Goal: Task Accomplishment & Management: Use online tool/utility

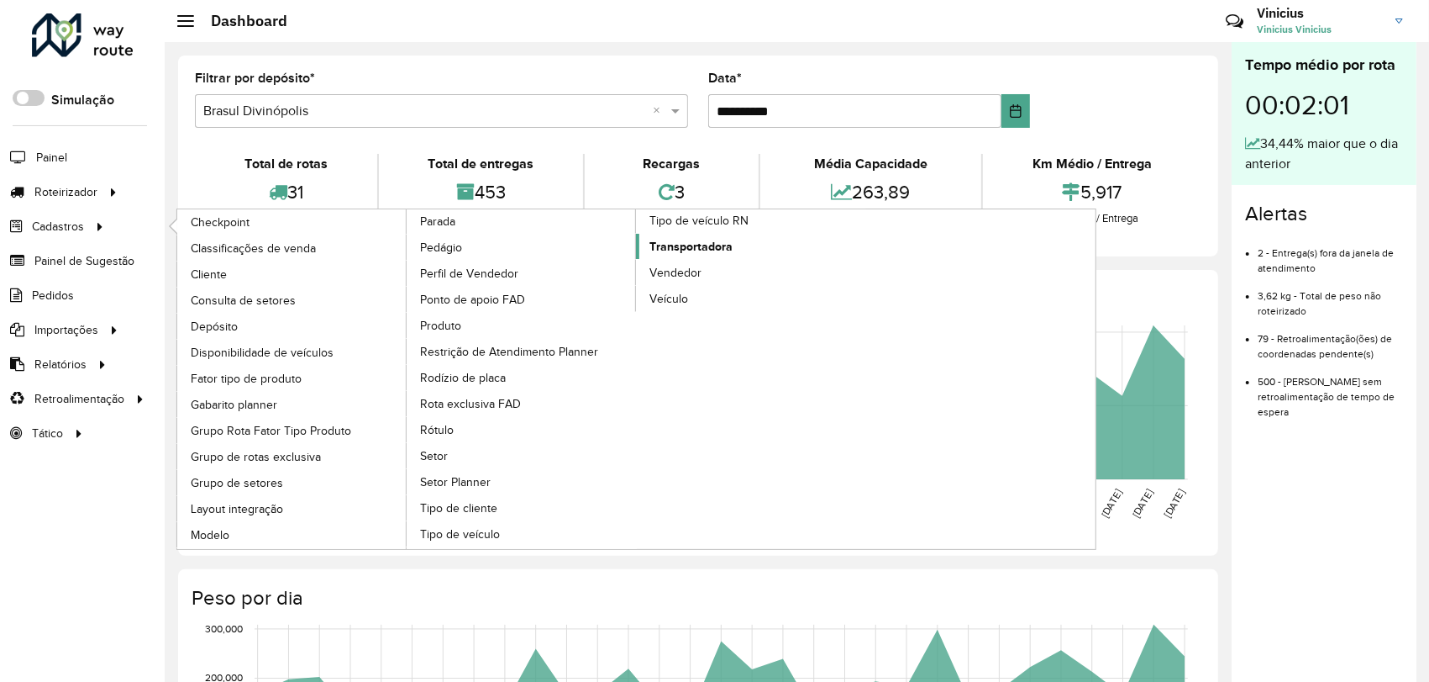
click at [688, 243] on span "Transportadora" at bounding box center [691, 247] width 83 height 18
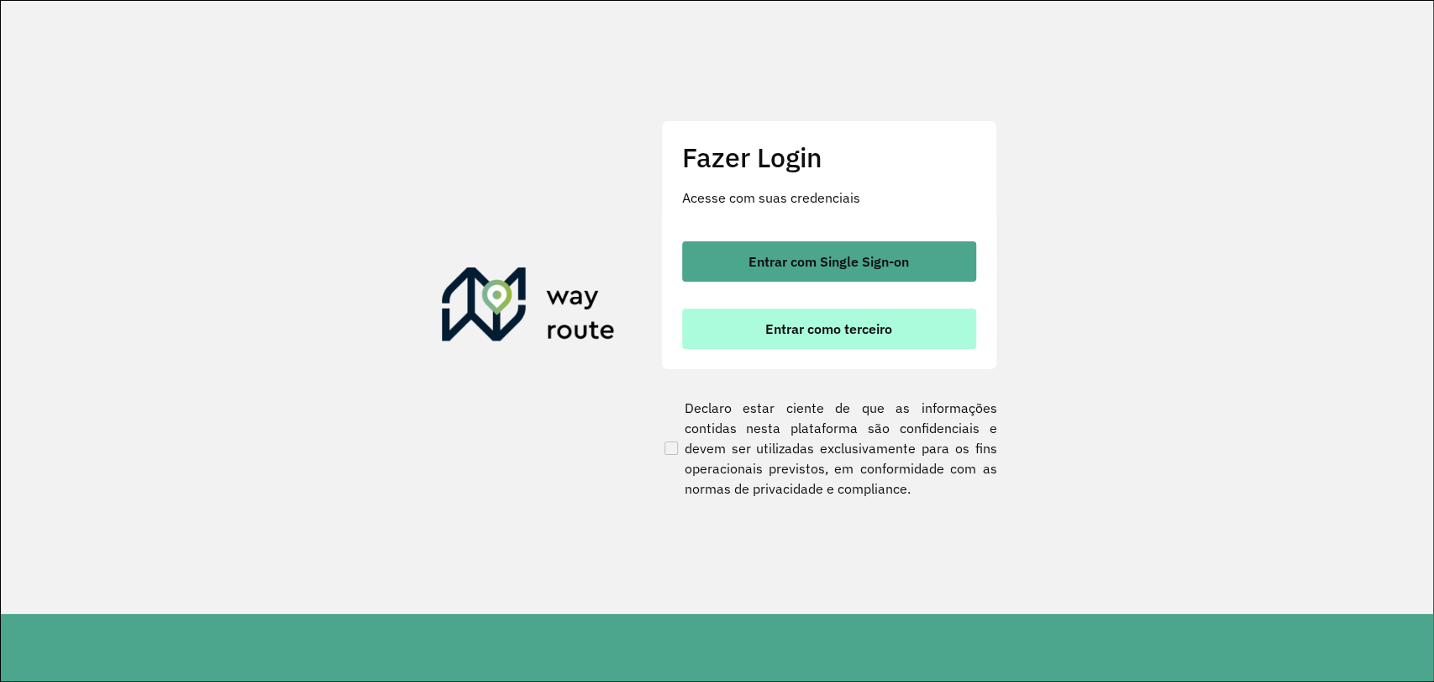
click at [831, 329] on span "Entrar como terceiro" at bounding box center [829, 328] width 127 height 13
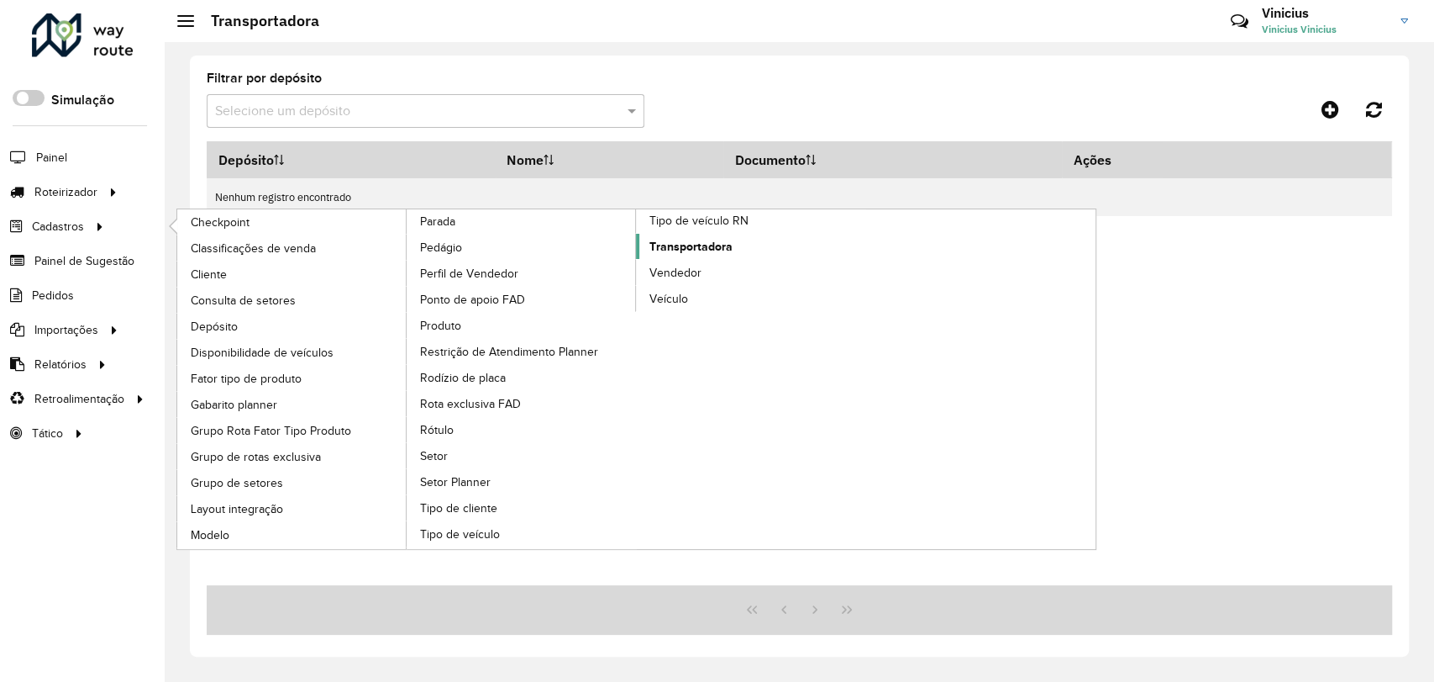
click at [645, 240] on link "Transportadora" at bounding box center [751, 246] width 230 height 25
click at [699, 240] on span "Transportadora" at bounding box center [691, 247] width 83 height 18
click at [688, 253] on link "Transportadora" at bounding box center [751, 246] width 230 height 25
click at [713, 240] on span "Transportadora" at bounding box center [691, 247] width 83 height 18
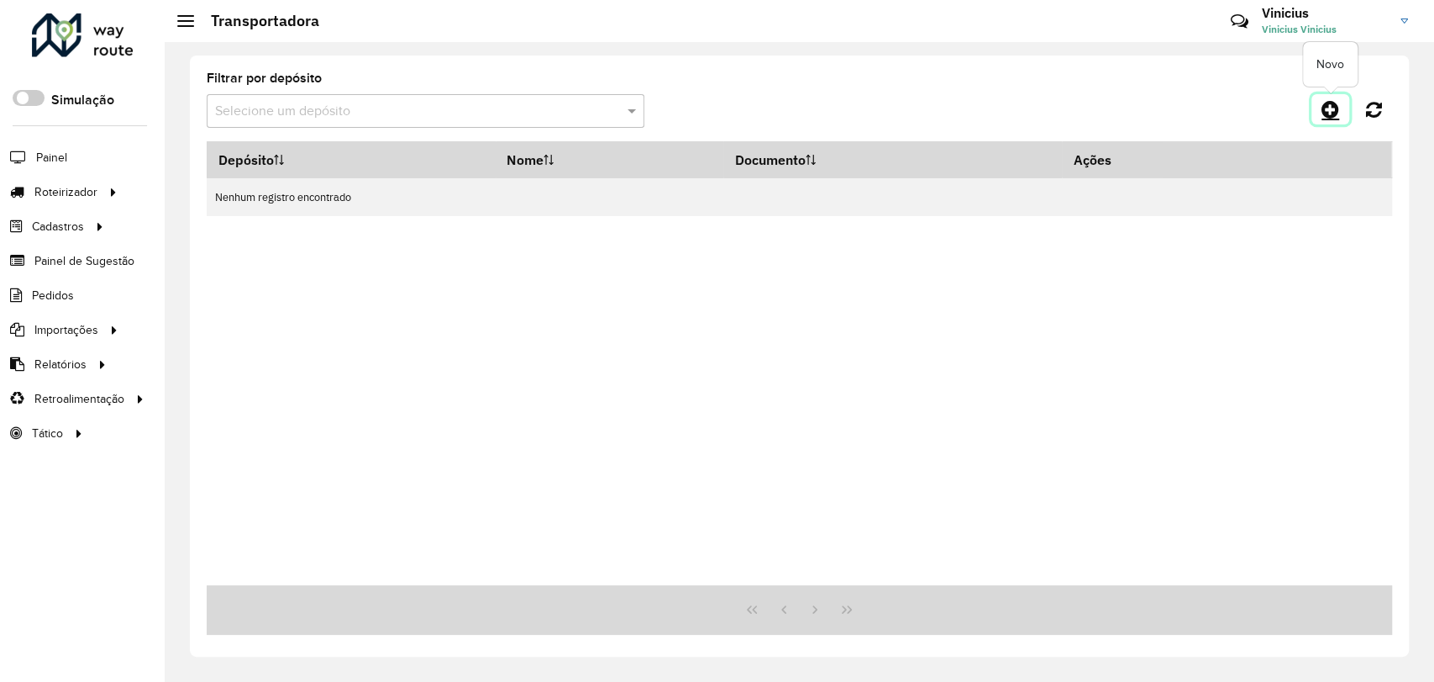
click at [1324, 116] on icon at bounding box center [1331, 109] width 18 height 20
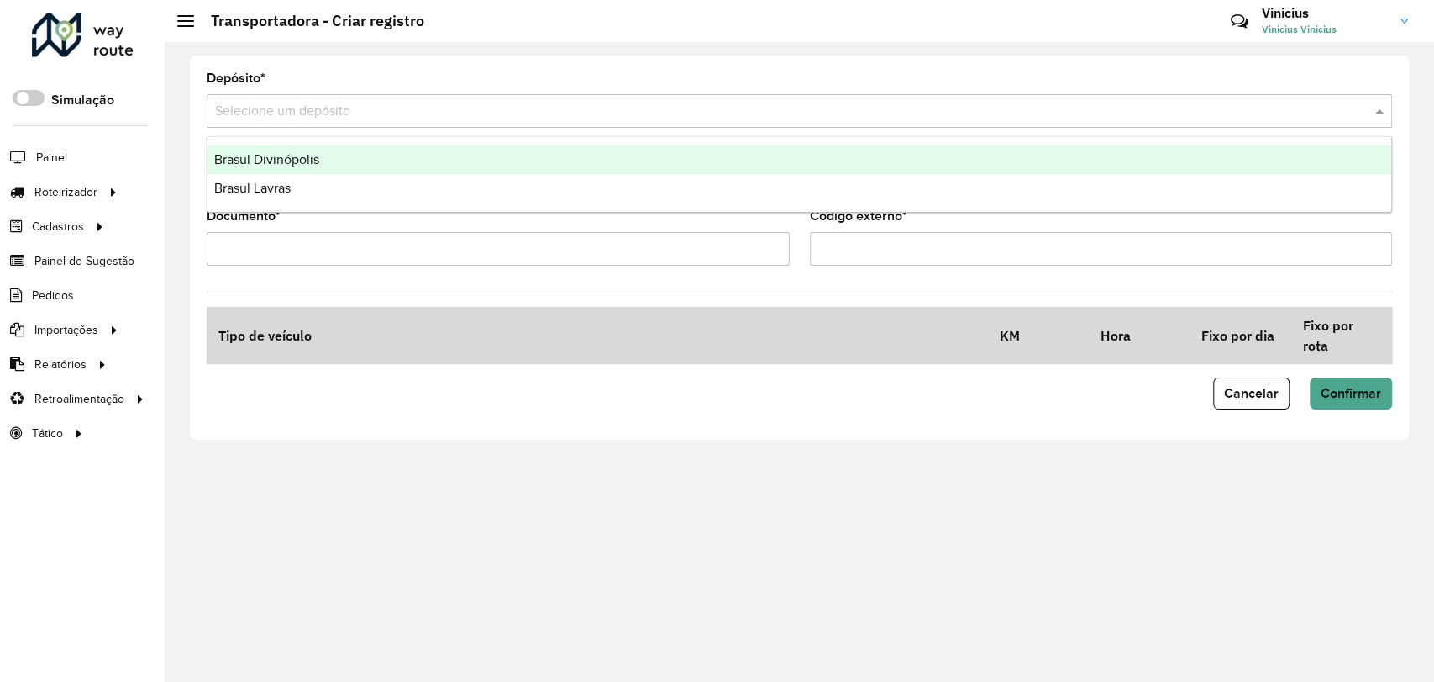
click at [1095, 123] on div "Selecione um depósito" at bounding box center [800, 111] width 1186 height 34
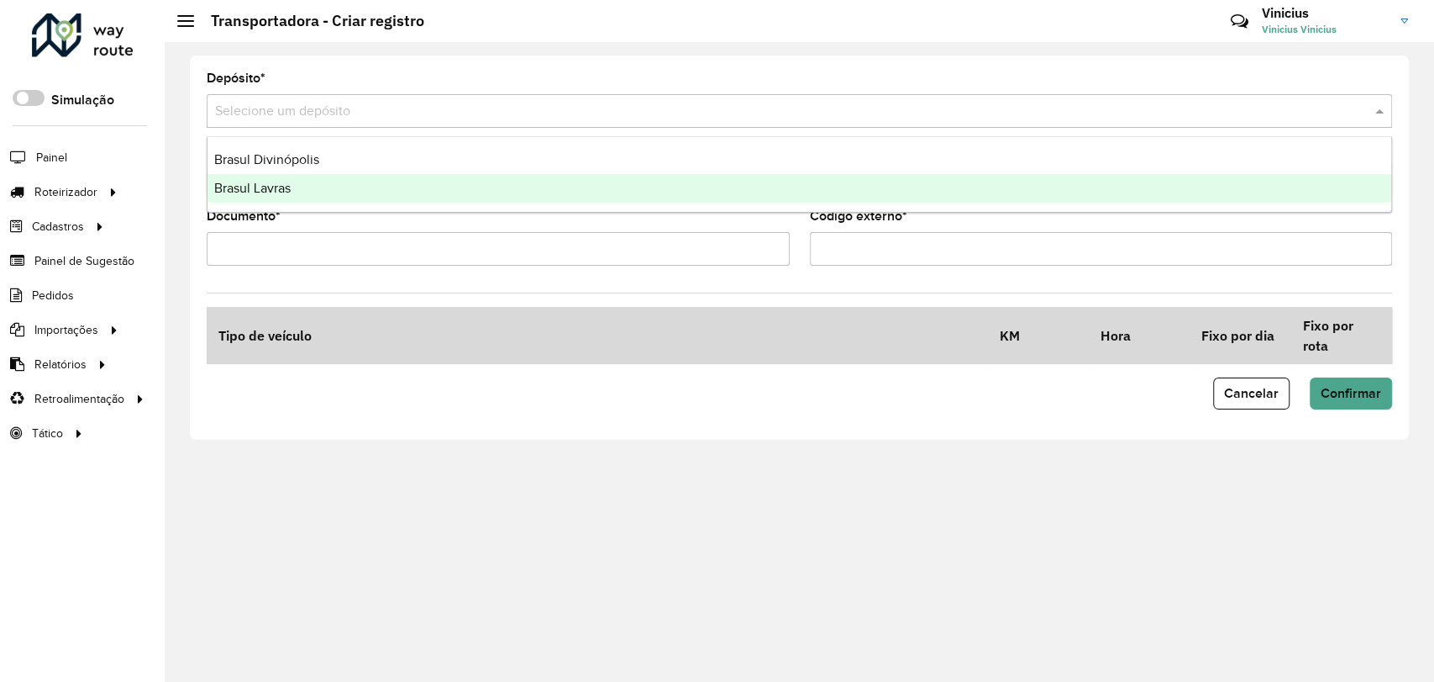
click at [1029, 203] on ng-dropdown-panel "Brasul Divinópolis Brasul Lavras" at bounding box center [800, 174] width 1186 height 76
click at [1035, 192] on div "Brasul Lavras" at bounding box center [800, 188] width 1184 height 29
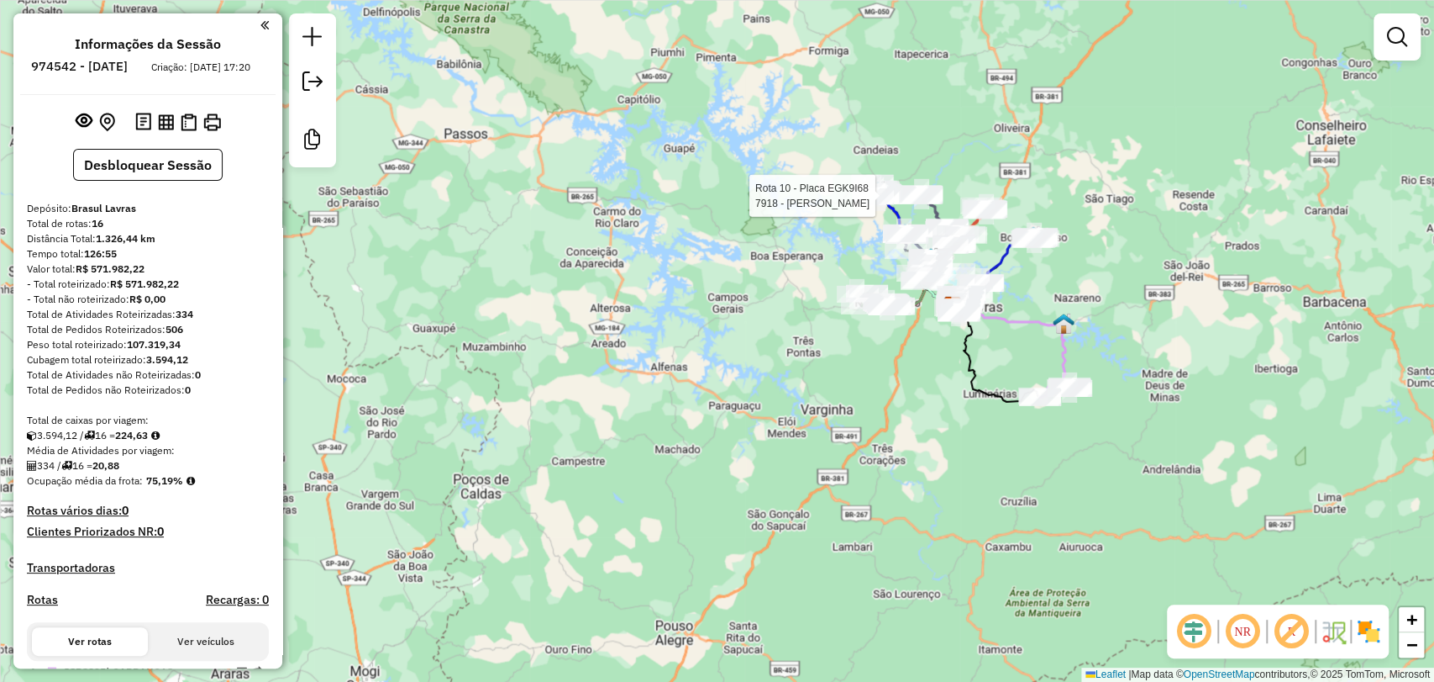
select select "**********"
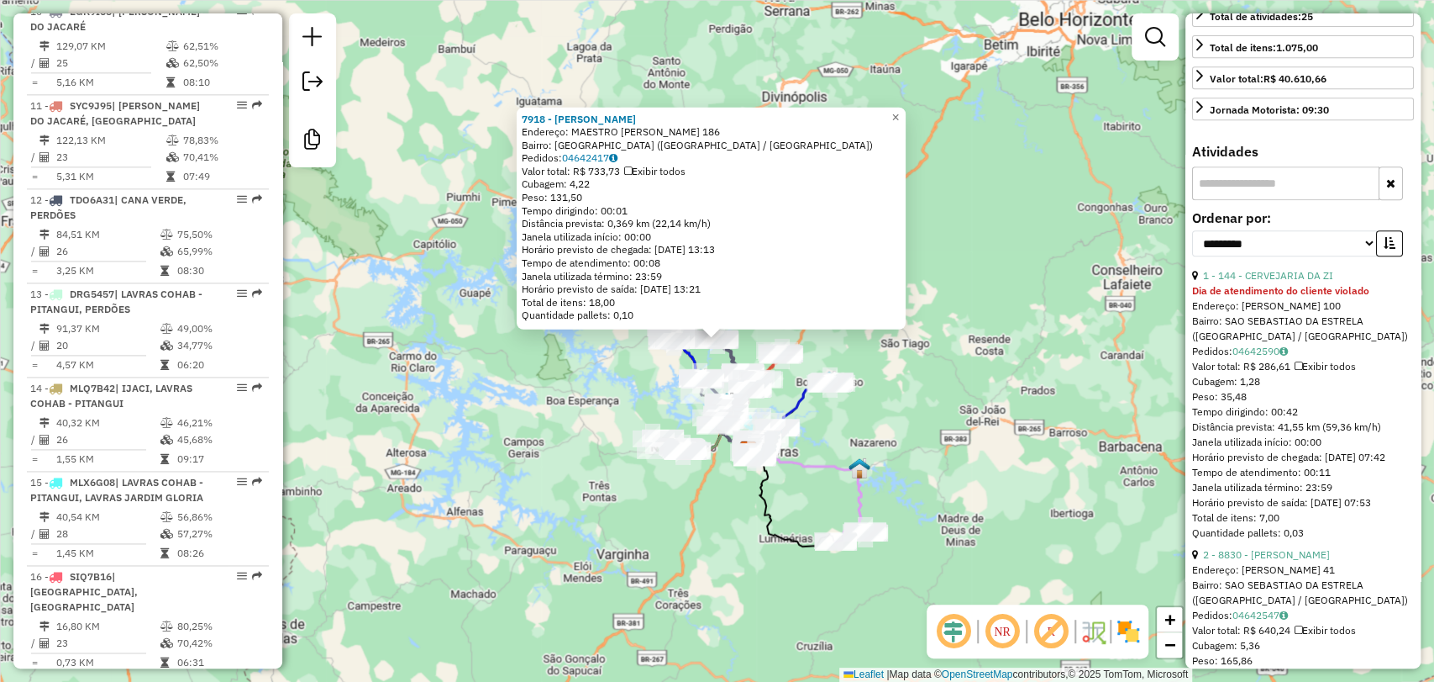
scroll to position [560, 0]
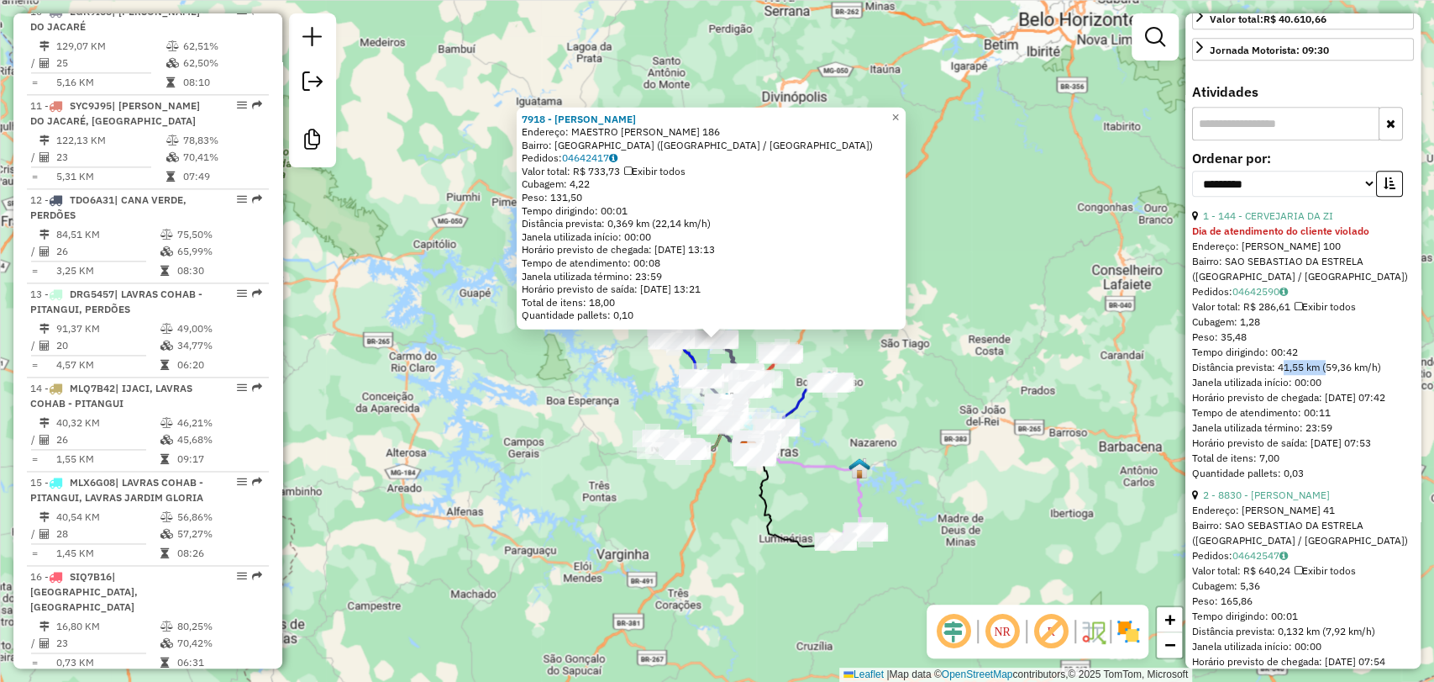
drag, startPoint x: 1279, startPoint y: 392, endPoint x: 1324, endPoint y: 397, distance: 44.7
click at [1324, 375] on div "Distância prevista: 41,55 km (59,36 km/h)" at bounding box center [1303, 367] width 222 height 15
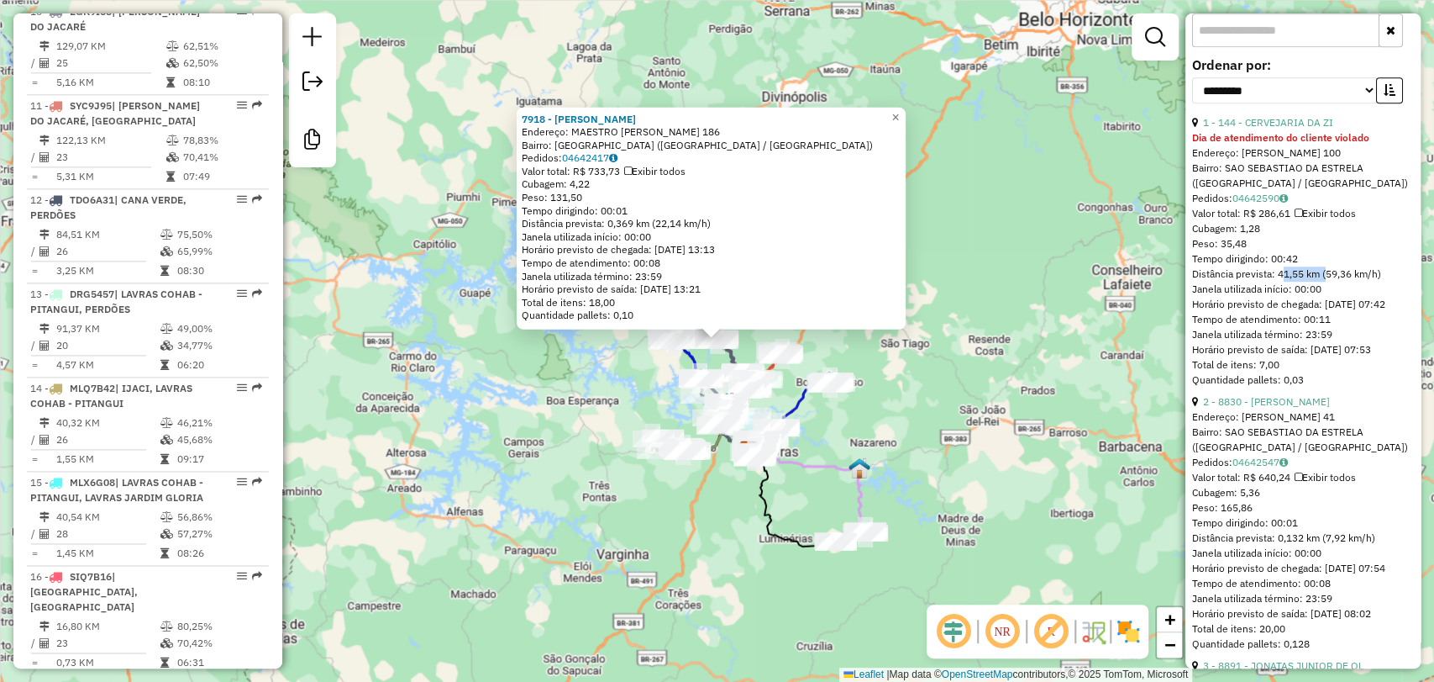
drag, startPoint x: 1291, startPoint y: 239, endPoint x: 1255, endPoint y: 240, distance: 36.2
click at [1255, 221] on div "Valor total: R$ 286,61 Exibir todos" at bounding box center [1303, 213] width 222 height 15
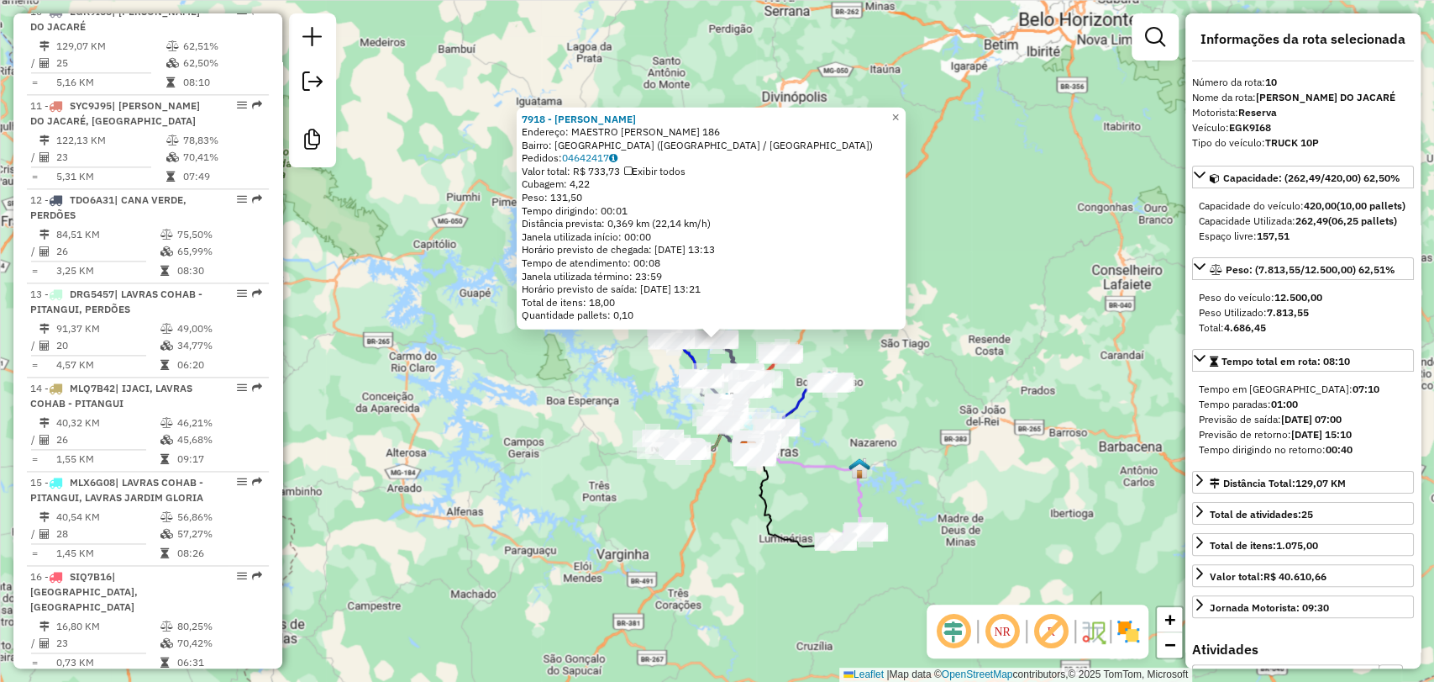
scroll to position [0, 0]
click at [1199, 367] on icon at bounding box center [1199, 360] width 13 height 13
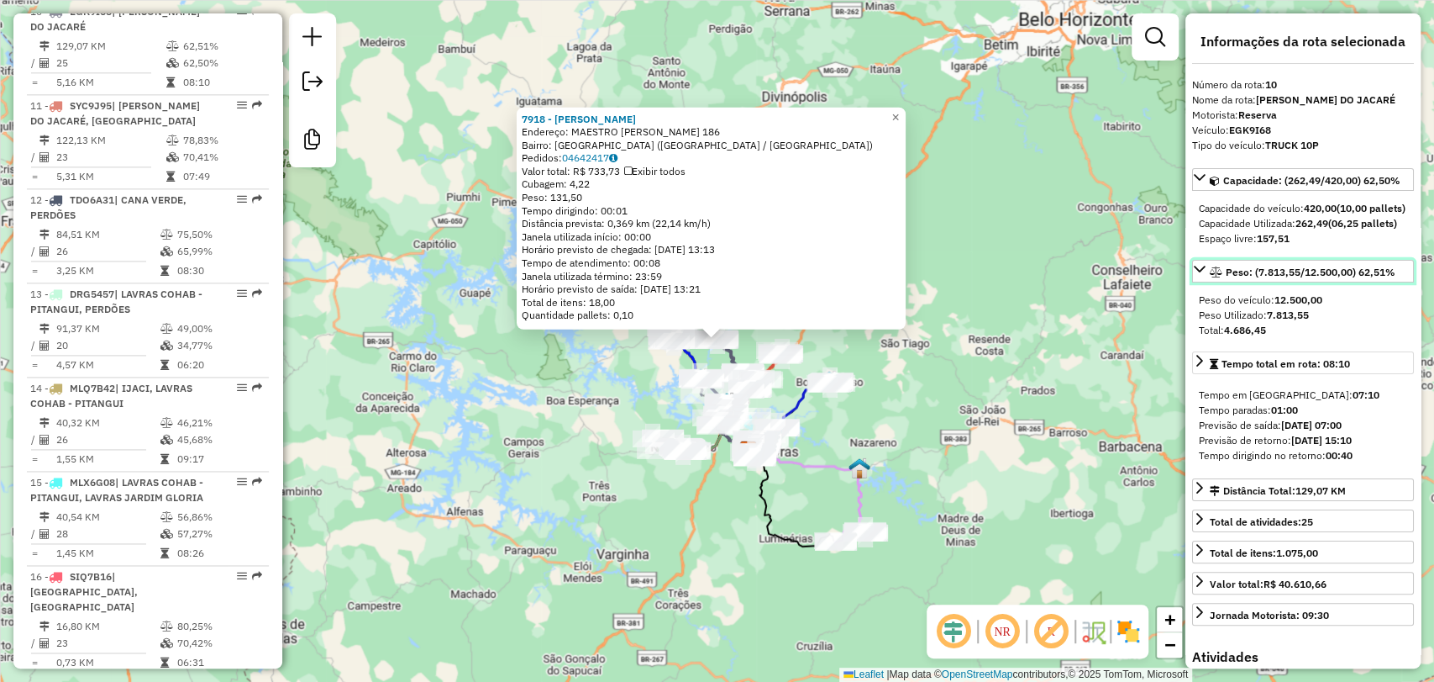
click at [1197, 282] on link "Peso: (7.813,55/12.500,00) 62,51%" at bounding box center [1303, 271] width 222 height 23
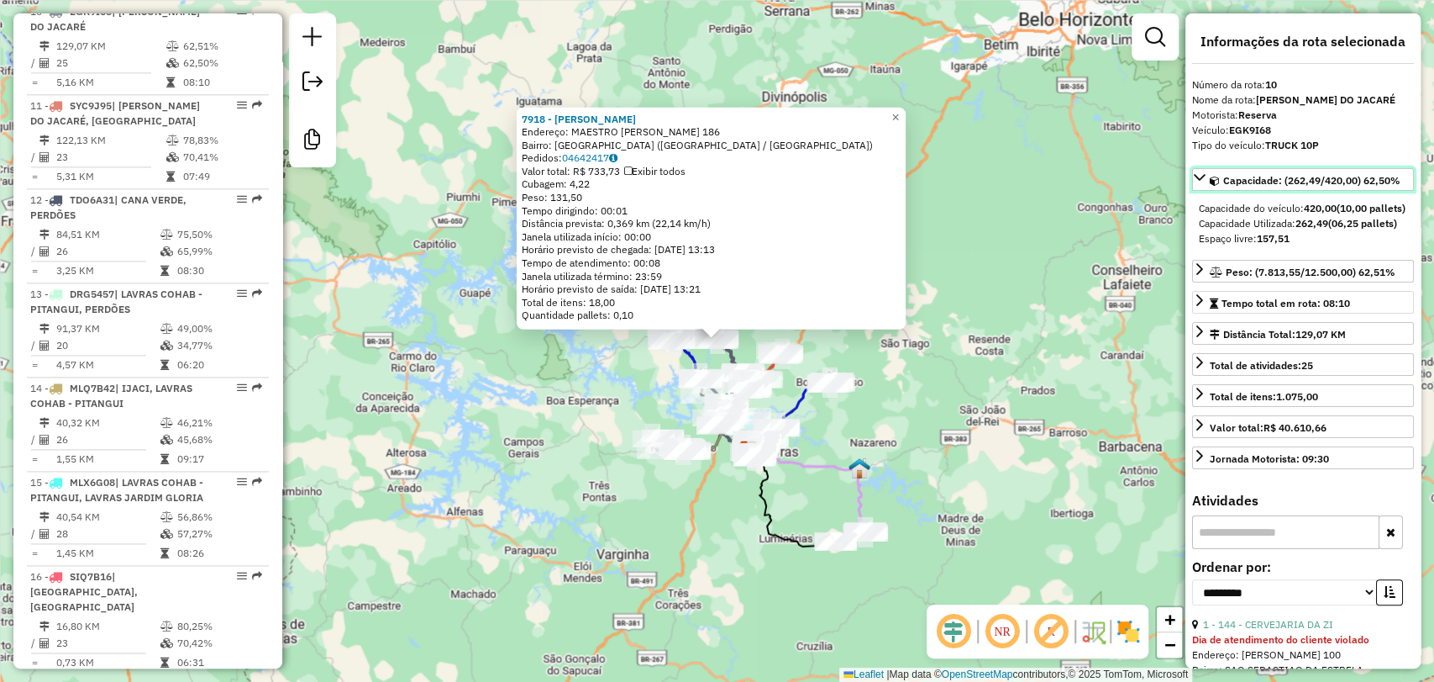
click at [1201, 179] on icon at bounding box center [1199, 177] width 13 height 13
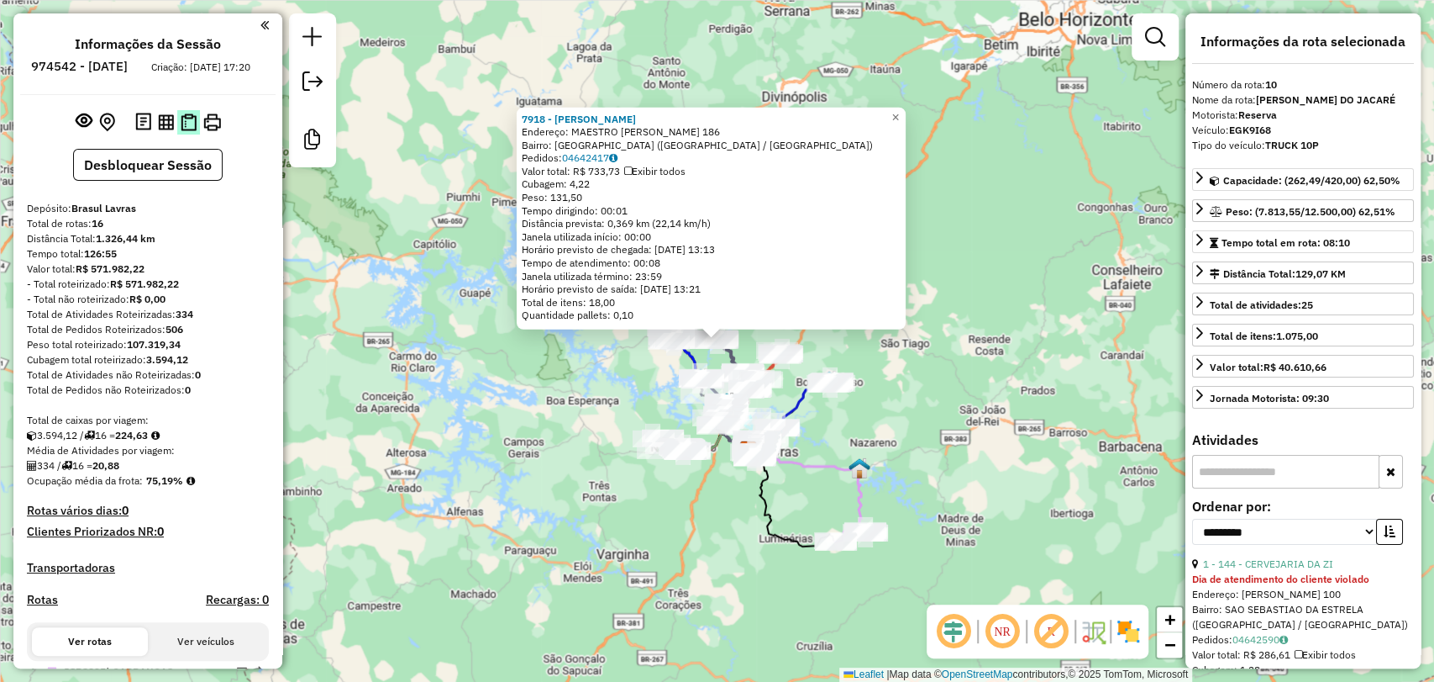
click at [183, 131] on img at bounding box center [189, 122] width 16 height 18
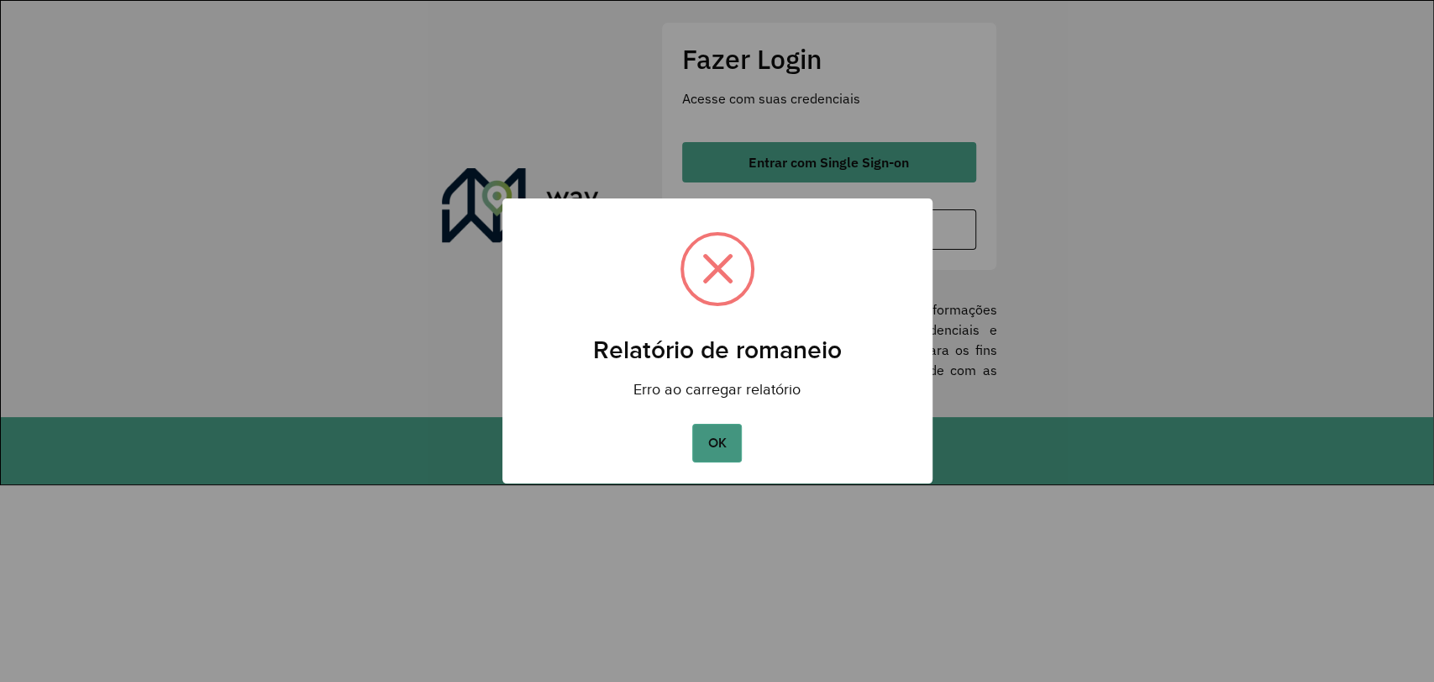
click at [712, 444] on button "OK" at bounding box center [717, 443] width 50 height 39
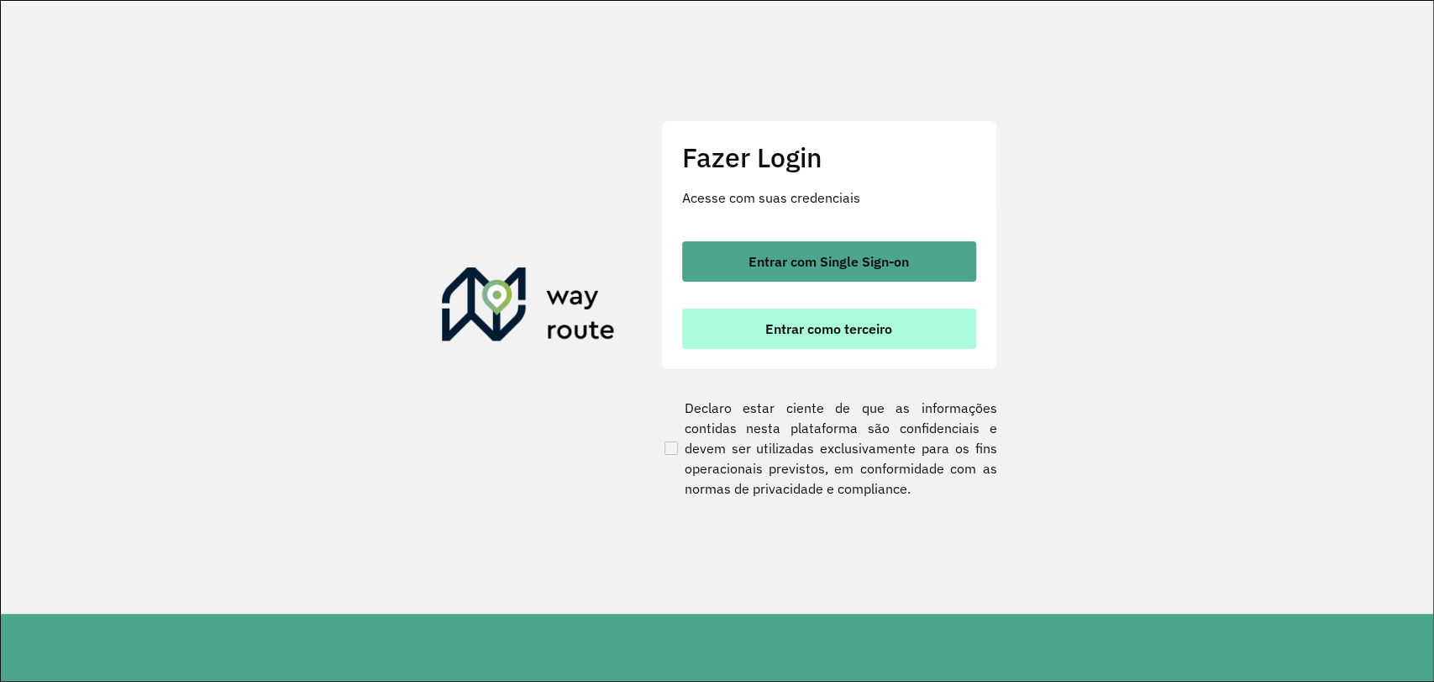
click at [813, 325] on span "Entrar como terceiro" at bounding box center [829, 328] width 127 height 13
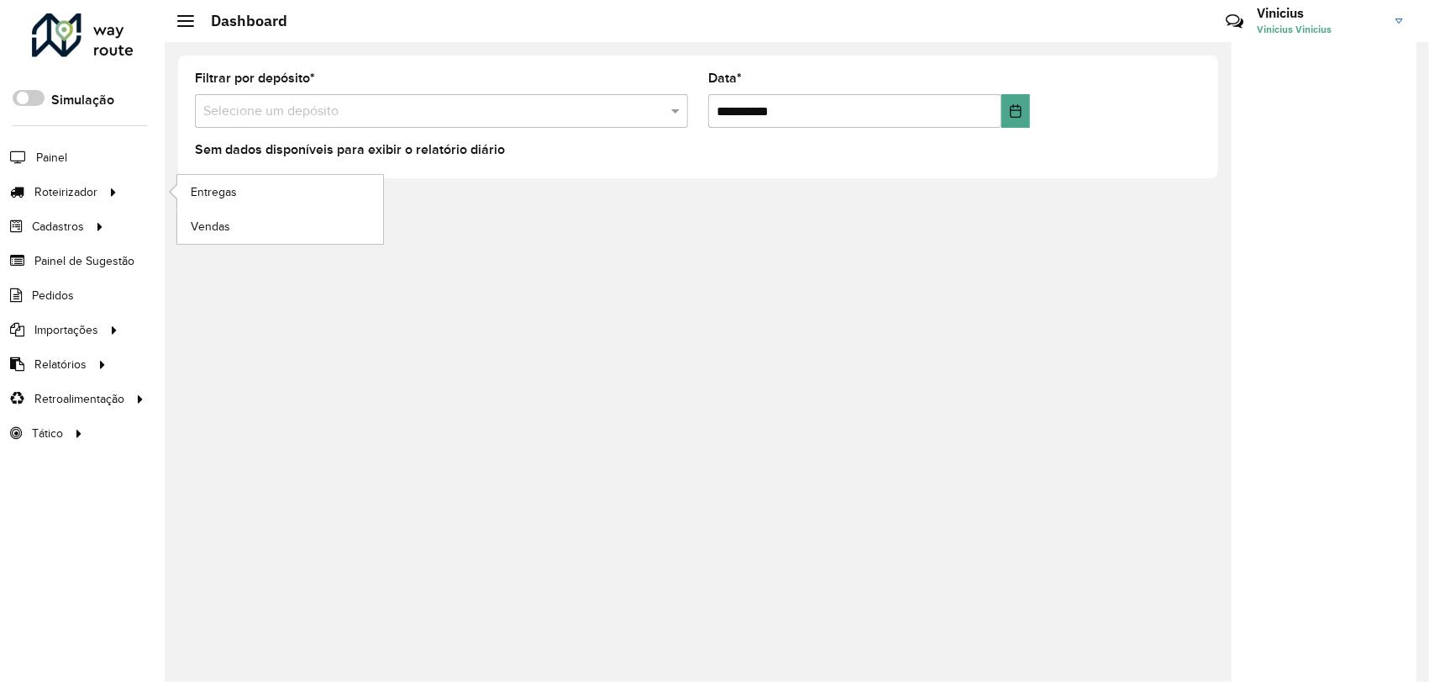
drag, startPoint x: 71, startPoint y: 188, endPoint x: 166, endPoint y: 197, distance: 94.5
click at [73, 190] on span "Roteirizador" at bounding box center [65, 192] width 63 height 18
click at [215, 194] on span "Entregas" at bounding box center [215, 192] width 48 height 18
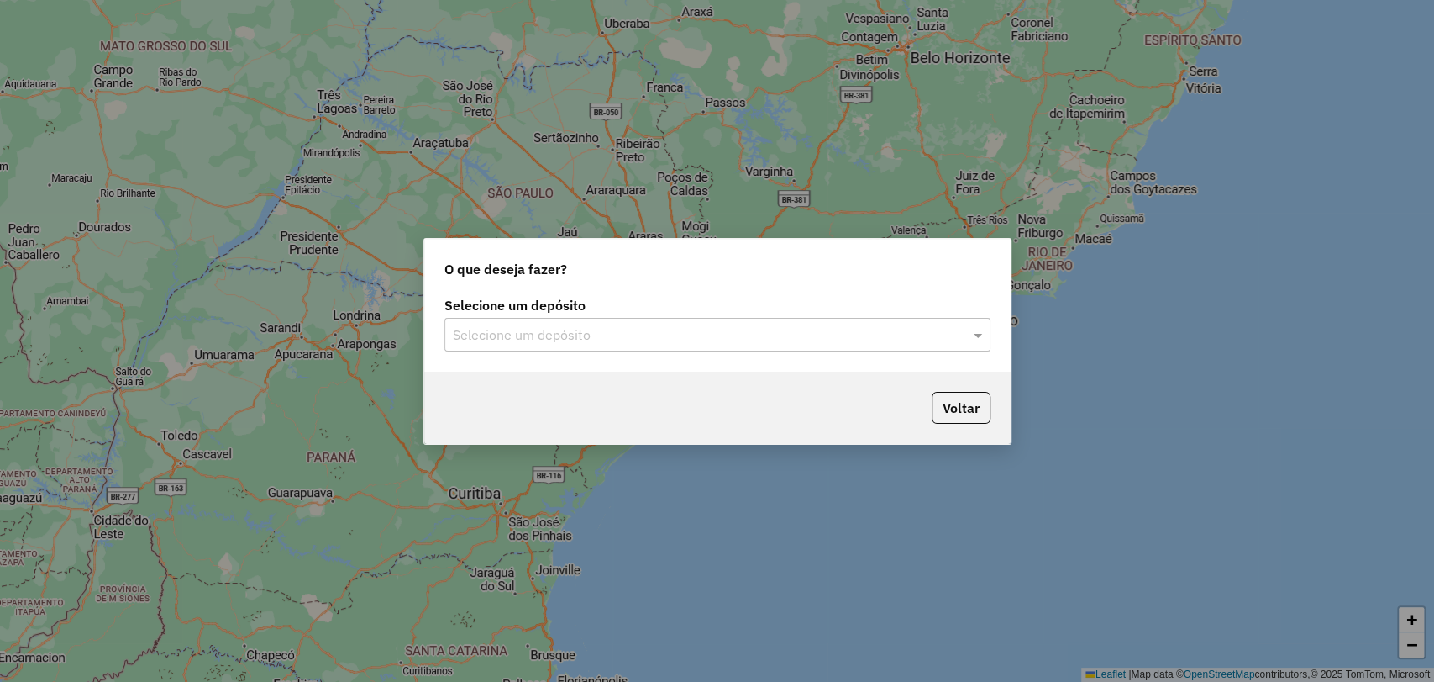
click at [592, 325] on input "text" at bounding box center [701, 335] width 496 height 20
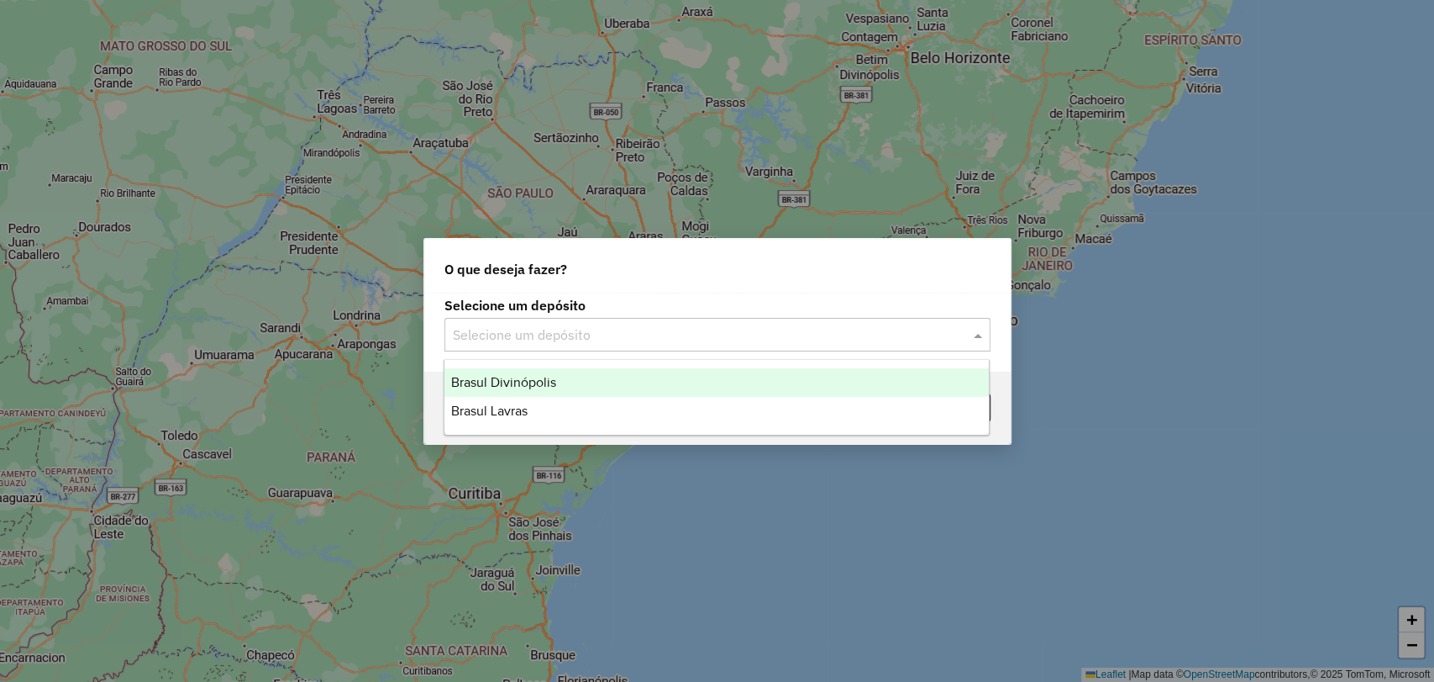
click at [583, 401] on div "Brasul Lavras" at bounding box center [717, 411] width 545 height 29
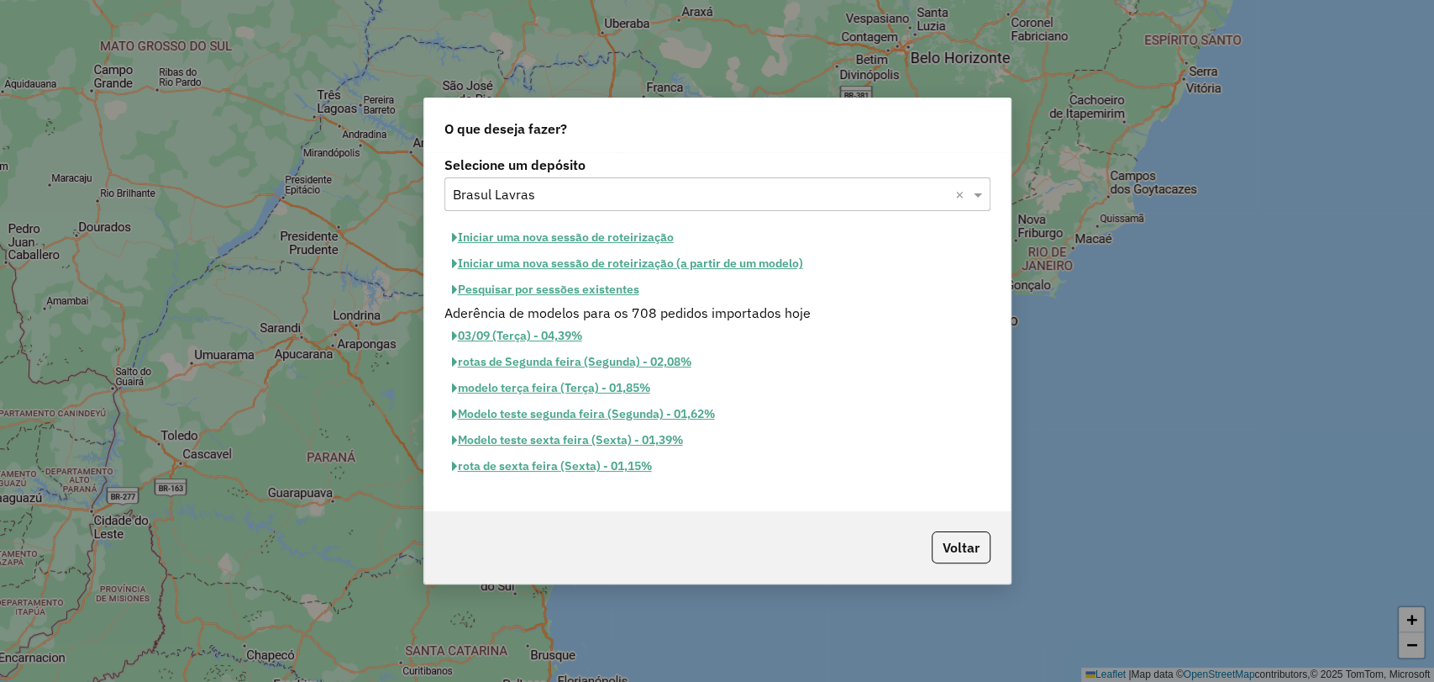
click at [525, 295] on button "Pesquisar por sessões existentes" at bounding box center [546, 289] width 203 height 26
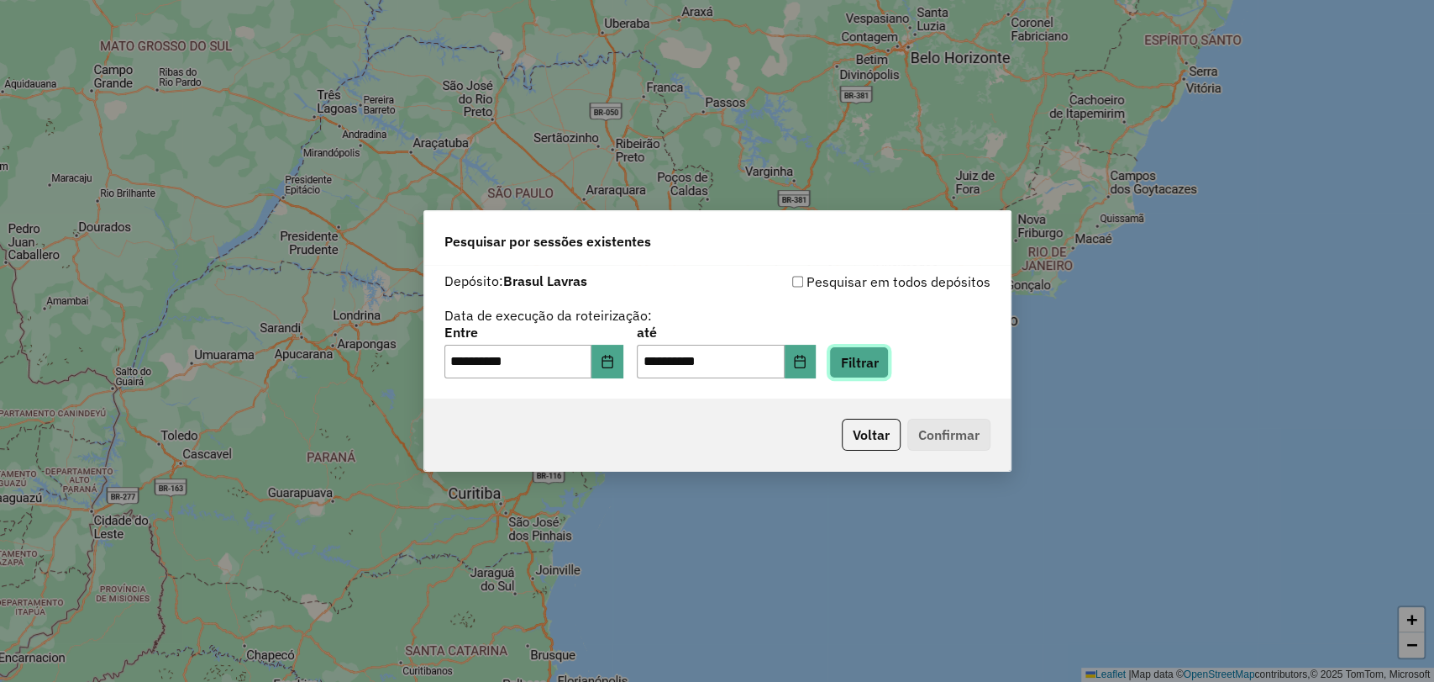
drag, startPoint x: 901, startPoint y: 369, endPoint x: 806, endPoint y: 391, distance: 97.4
click at [889, 367] on button "Filtrar" at bounding box center [859, 362] width 60 height 32
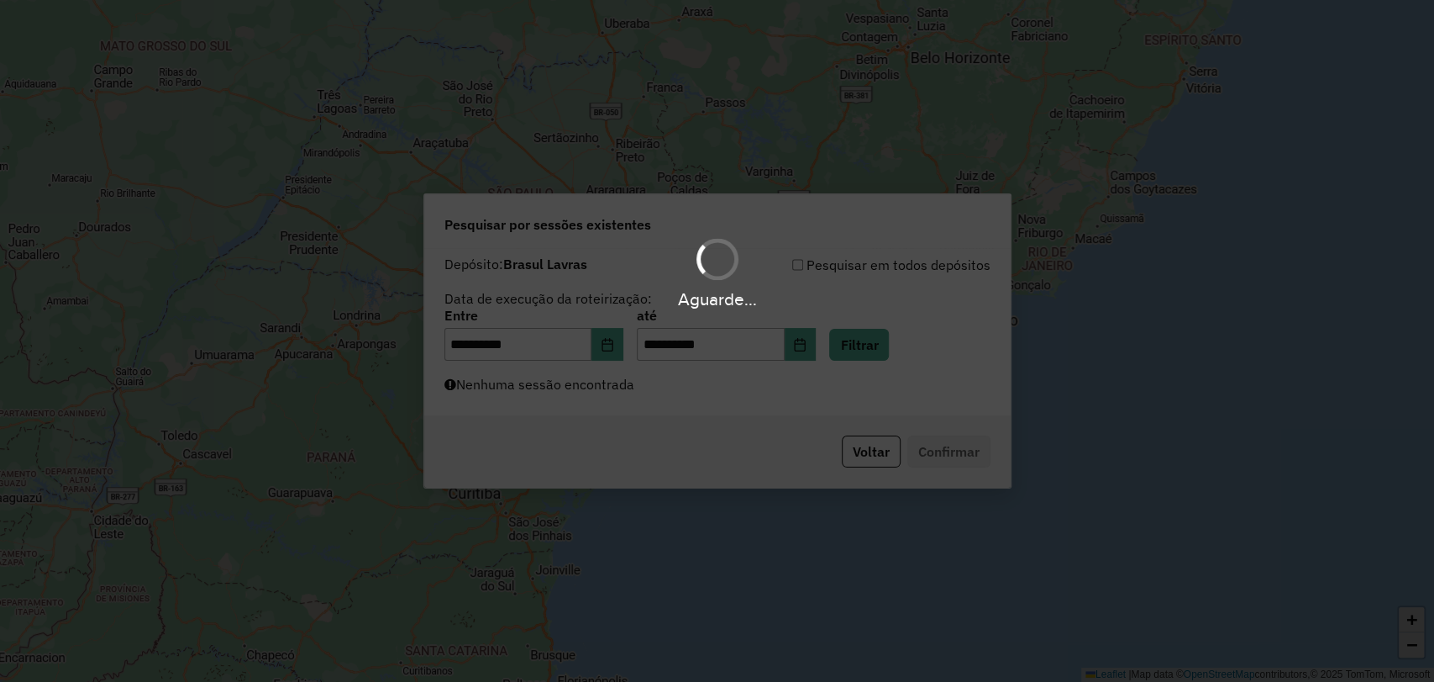
click at [645, 405] on div "Aguarde..." at bounding box center [717, 341] width 1434 height 682
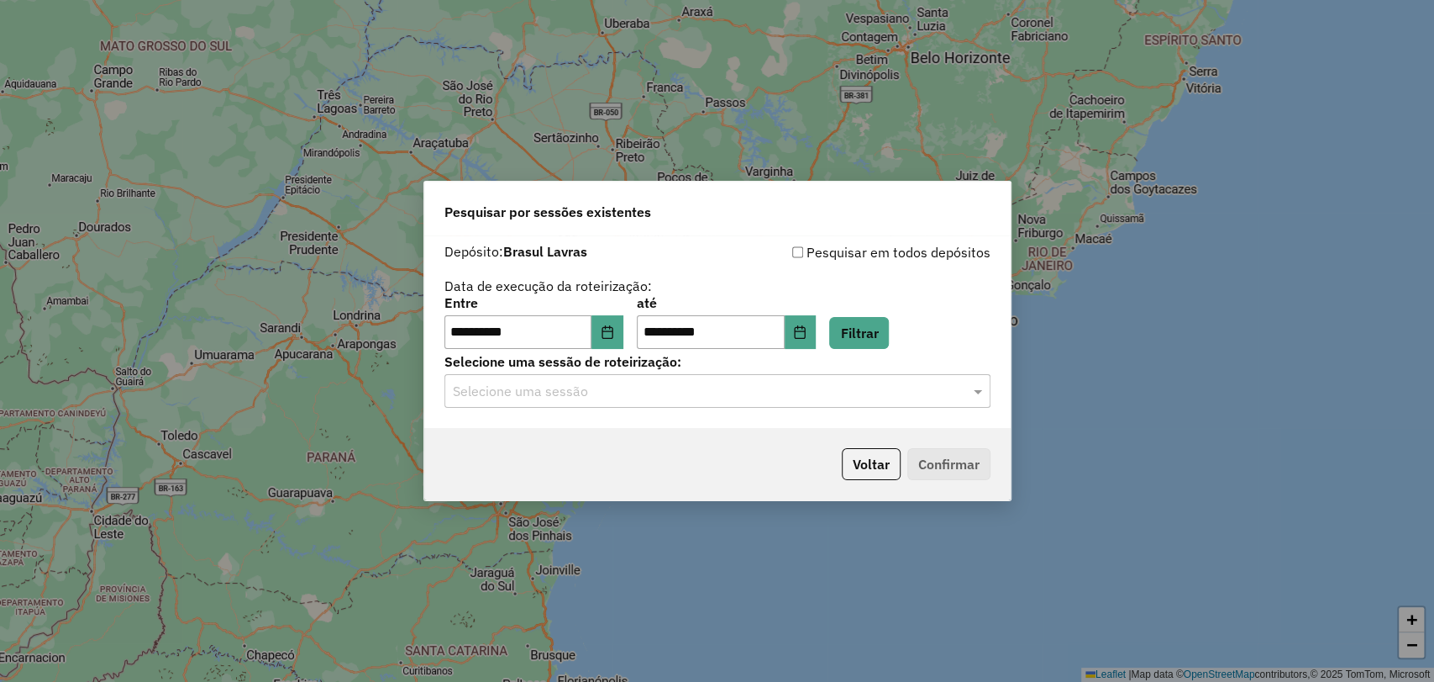
click at [642, 399] on input "text" at bounding box center [701, 392] width 496 height 20
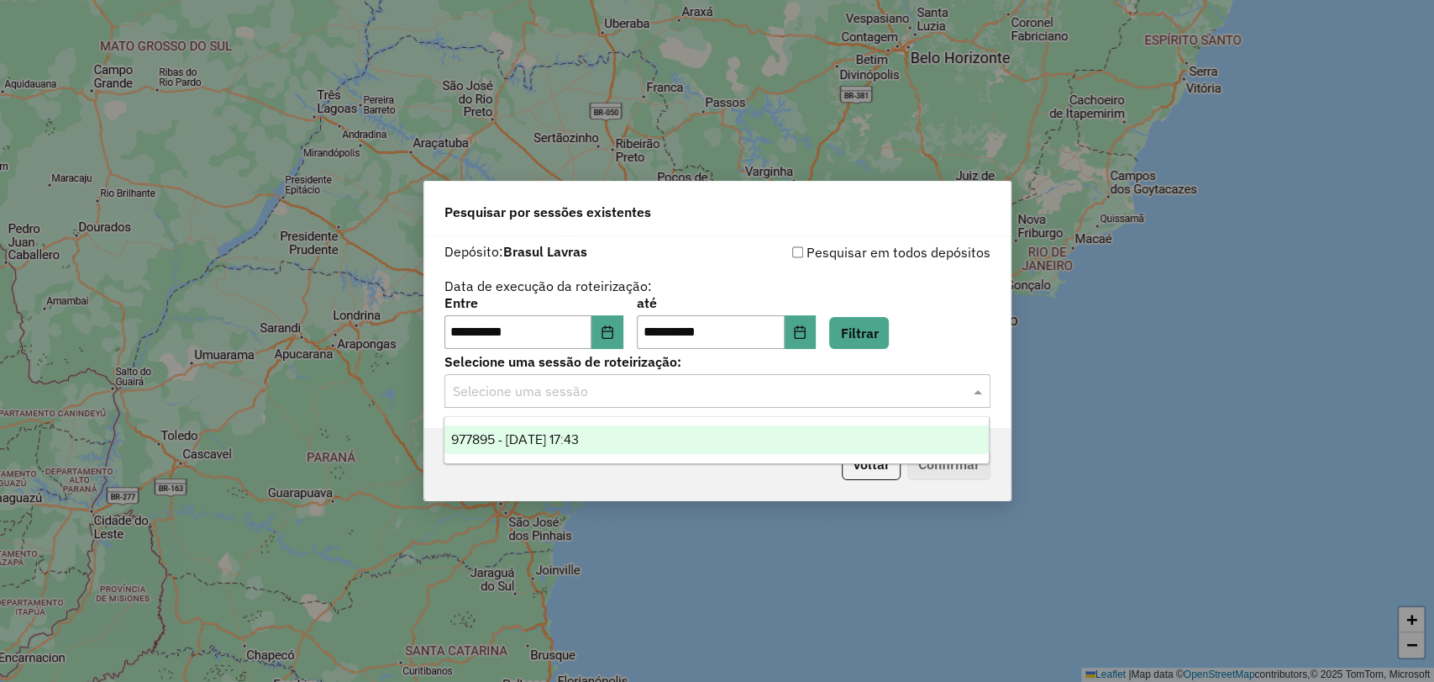
click at [632, 439] on div "977895 - 12/08/2025 17:43" at bounding box center [717, 439] width 545 height 29
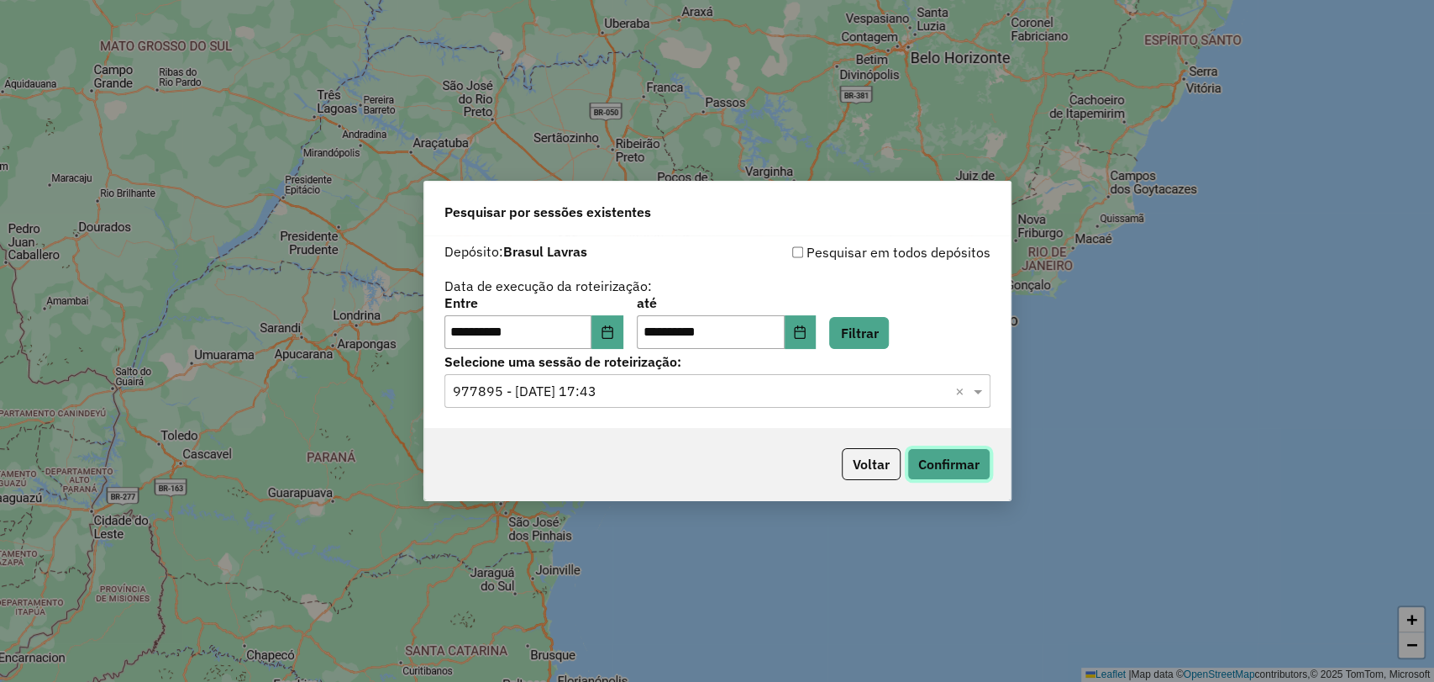
click at [929, 468] on button "Confirmar" at bounding box center [949, 464] width 83 height 32
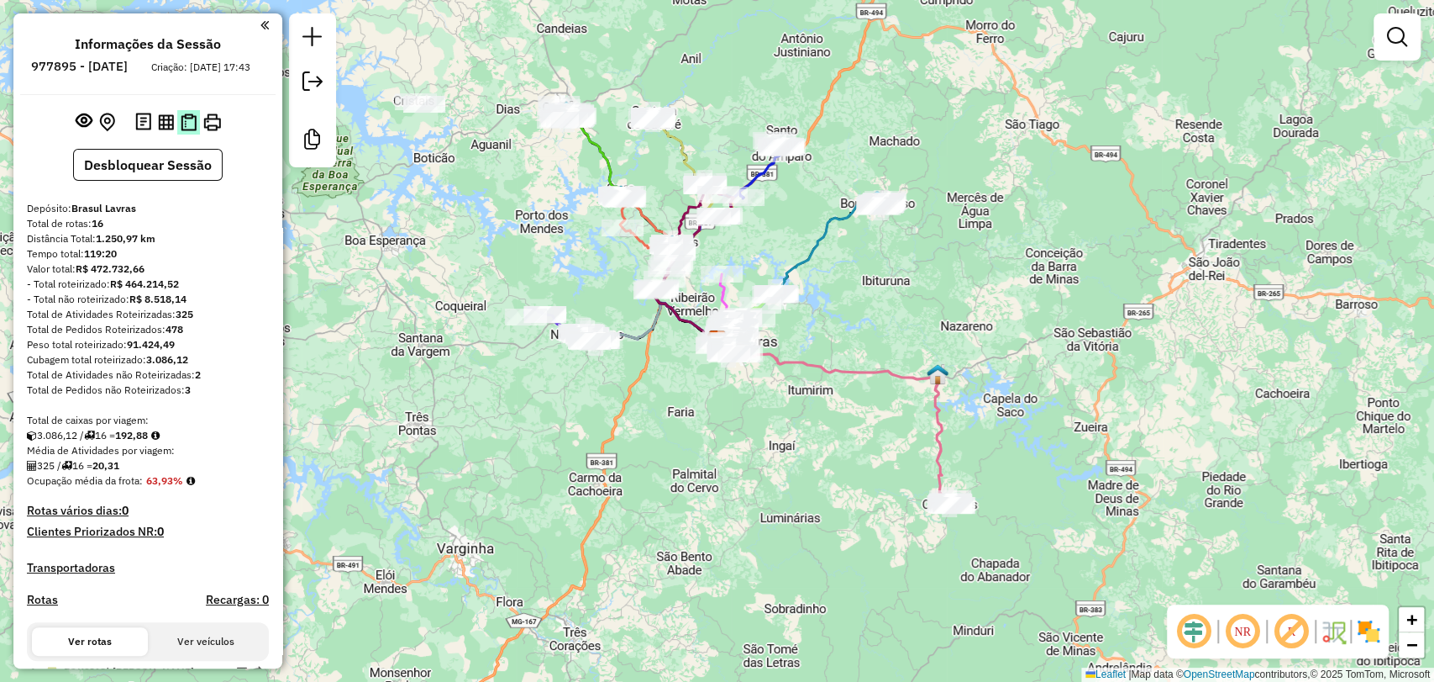
click at [184, 131] on img at bounding box center [189, 122] width 16 height 18
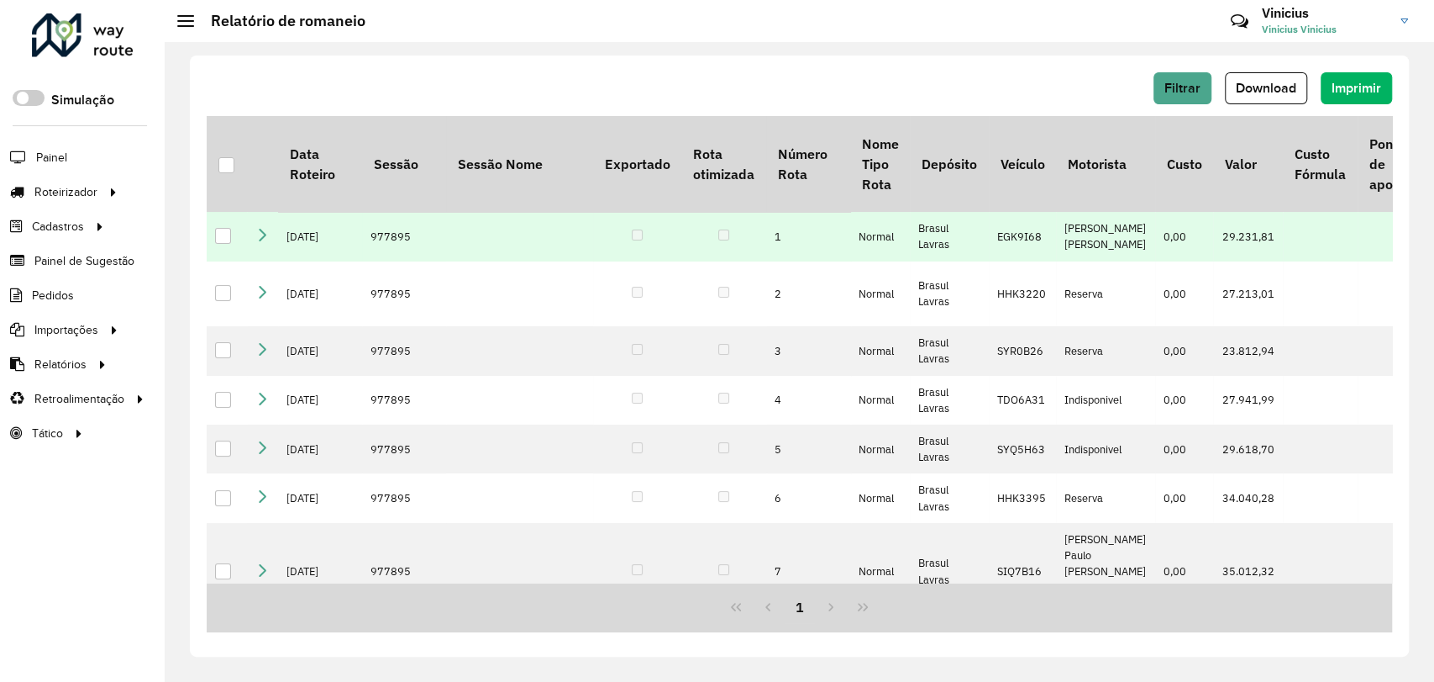
click at [259, 241] on icon at bounding box center [261, 234] width 13 height 13
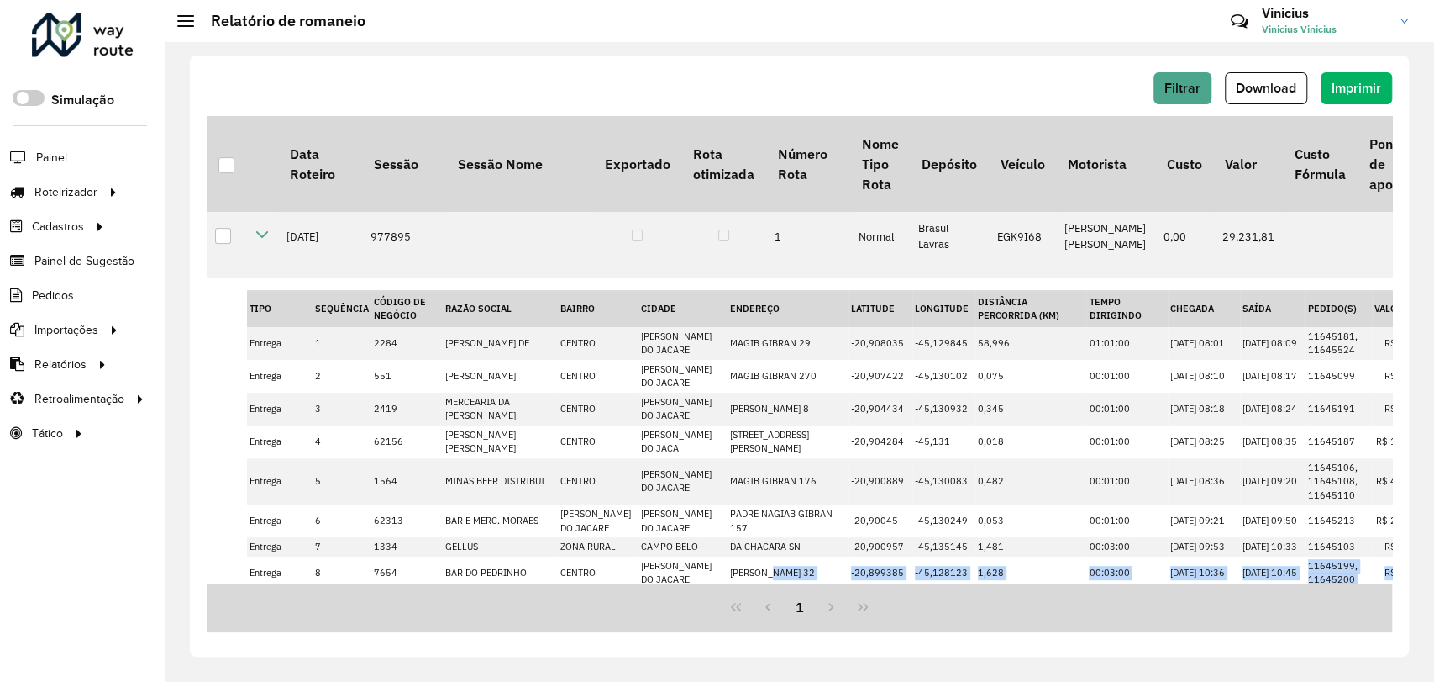
drag, startPoint x: 721, startPoint y: 576, endPoint x: 745, endPoint y: 577, distance: 24.4
click at [745, 577] on div "Data Roteiro Sessão Sessão Nome Exportado Rota otimizada Número Rota Nome Tipo …" at bounding box center [800, 349] width 1186 height 466
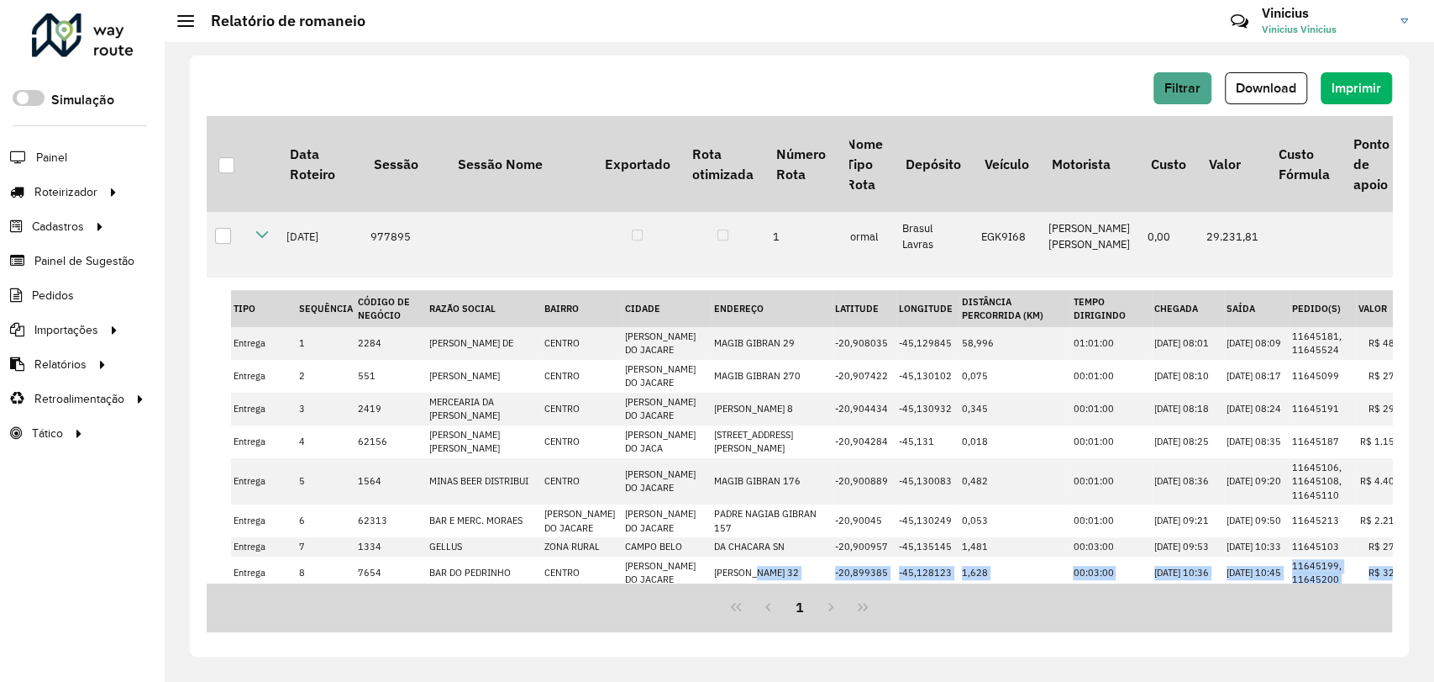
scroll to position [337, 0]
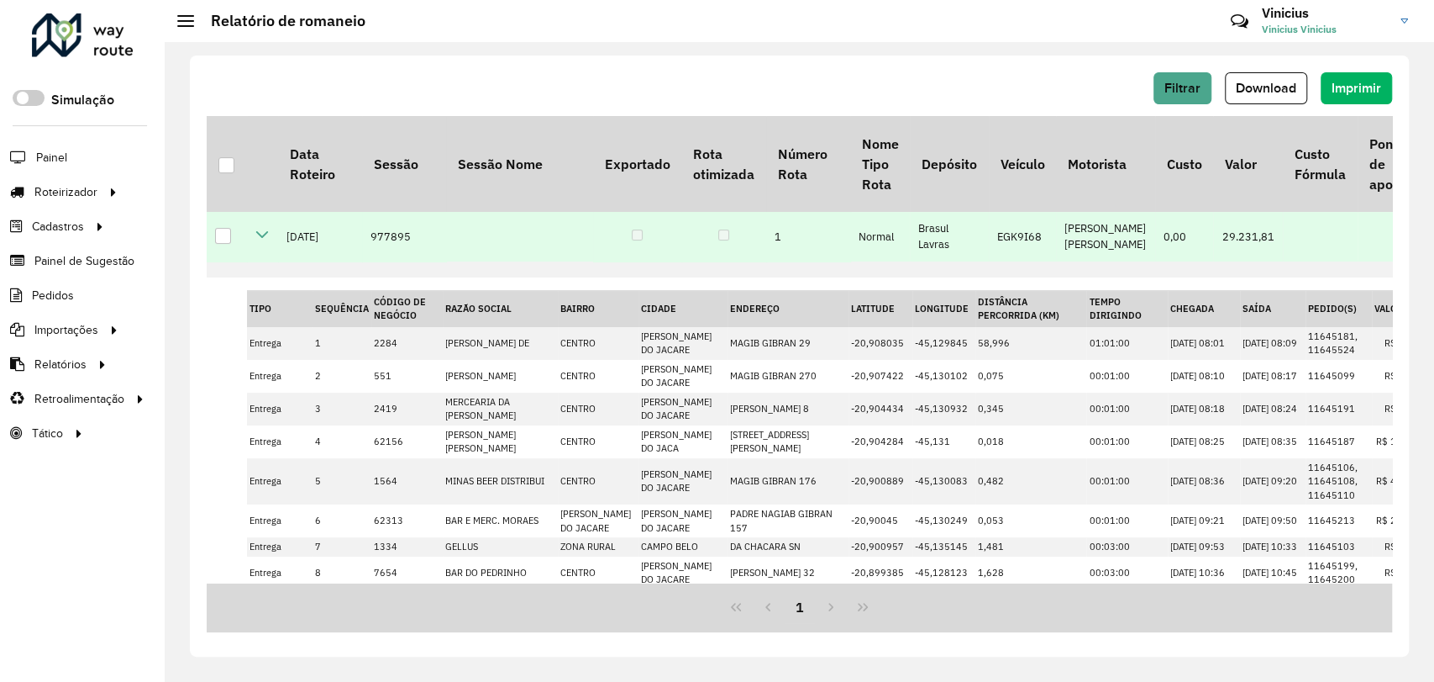
click at [245, 248] on td at bounding box center [227, 236] width 40 height 49
click at [250, 248] on td at bounding box center [262, 236] width 31 height 49
click at [258, 241] on icon at bounding box center [261, 234] width 13 height 13
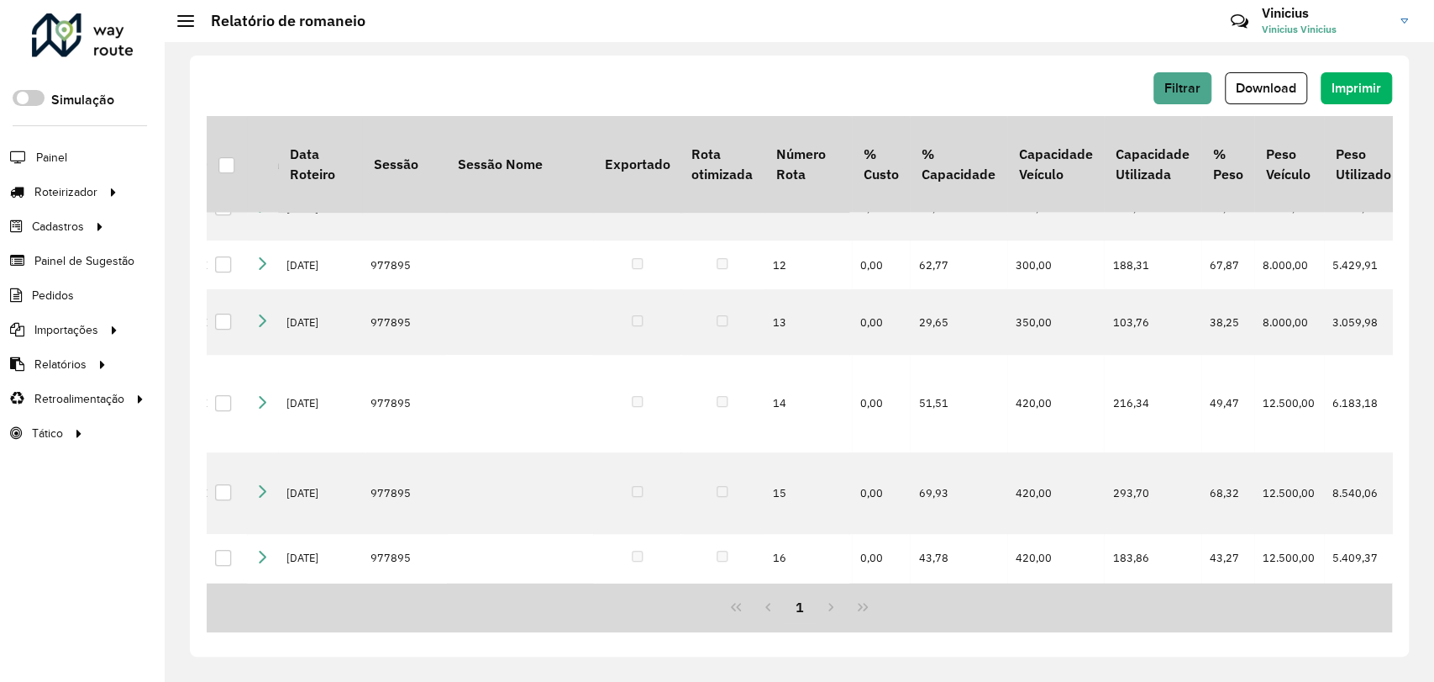
scroll to position [952, 0]
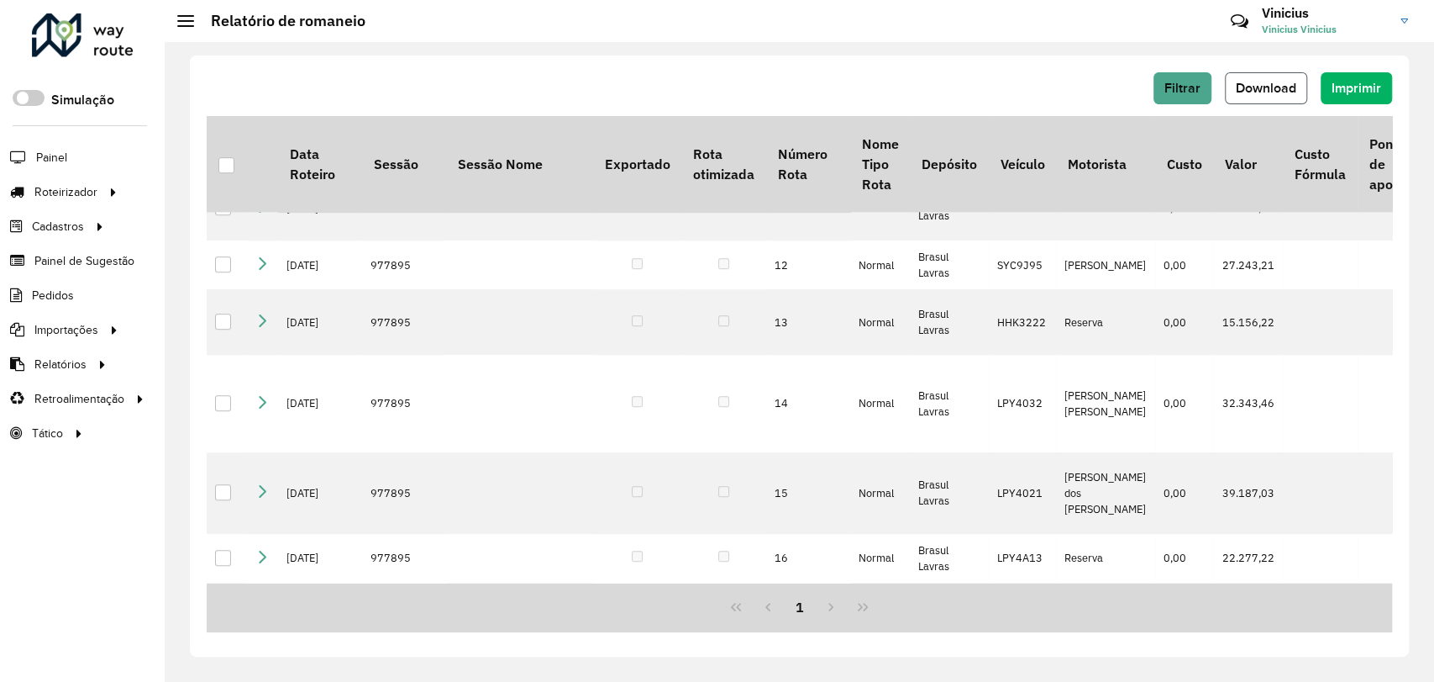
click at [1273, 92] on button "Download" at bounding box center [1266, 88] width 82 height 32
